Goal: Navigation & Orientation: Go to known website

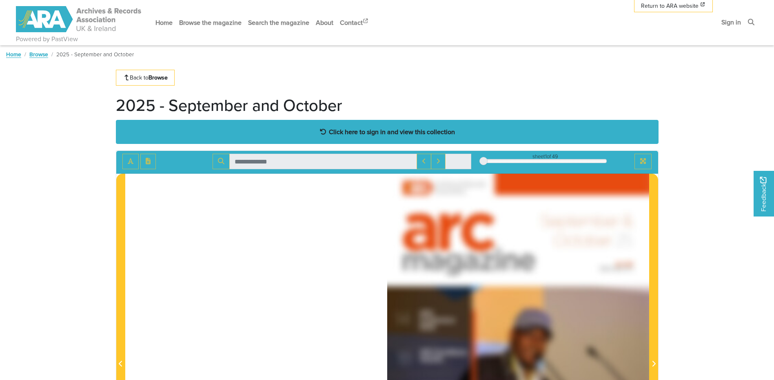
click at [297, 131] on div "Click here to sign in and view this collection" at bounding box center [387, 132] width 542 height 24
